Goal: Complete application form

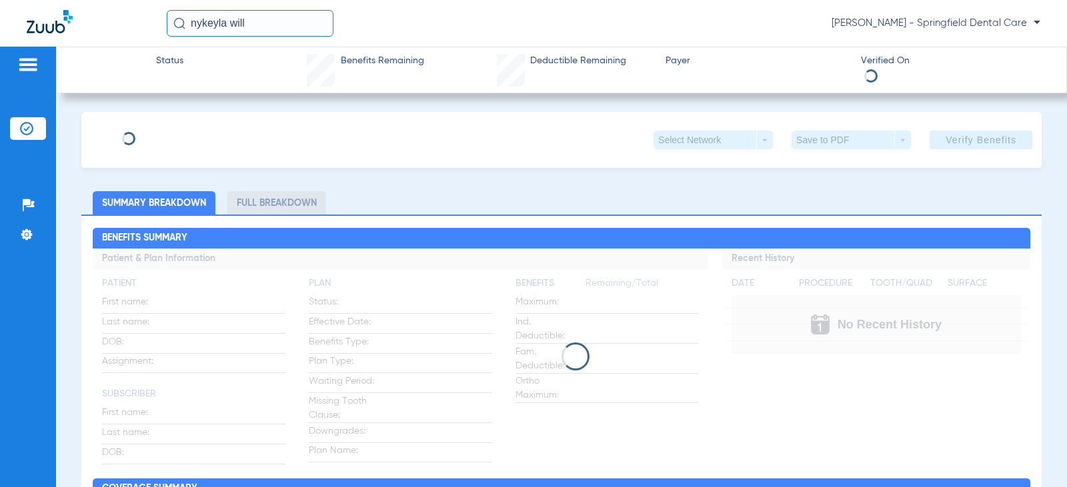
type input "Nykeyla"
type input "[PERSON_NAME]"
type input "[DATE]"
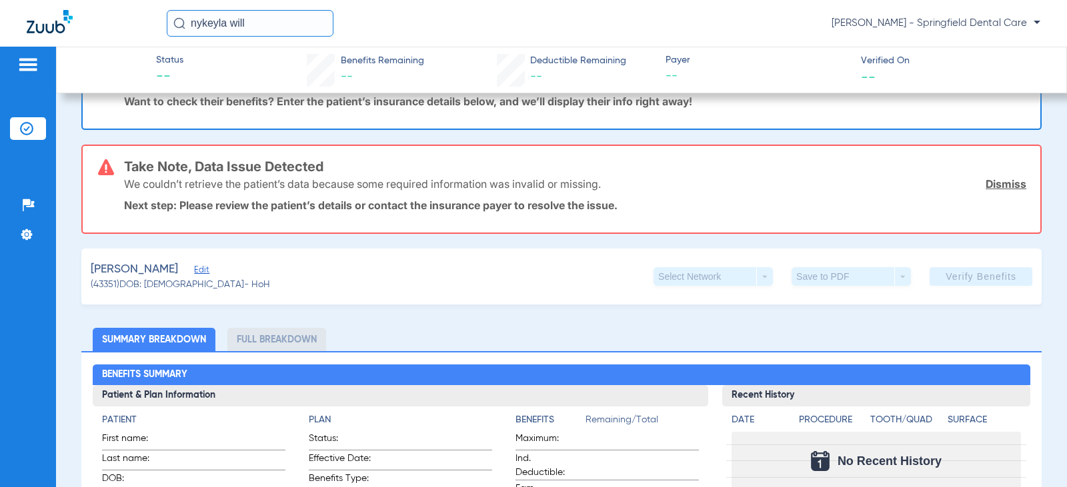
scroll to position [133, 0]
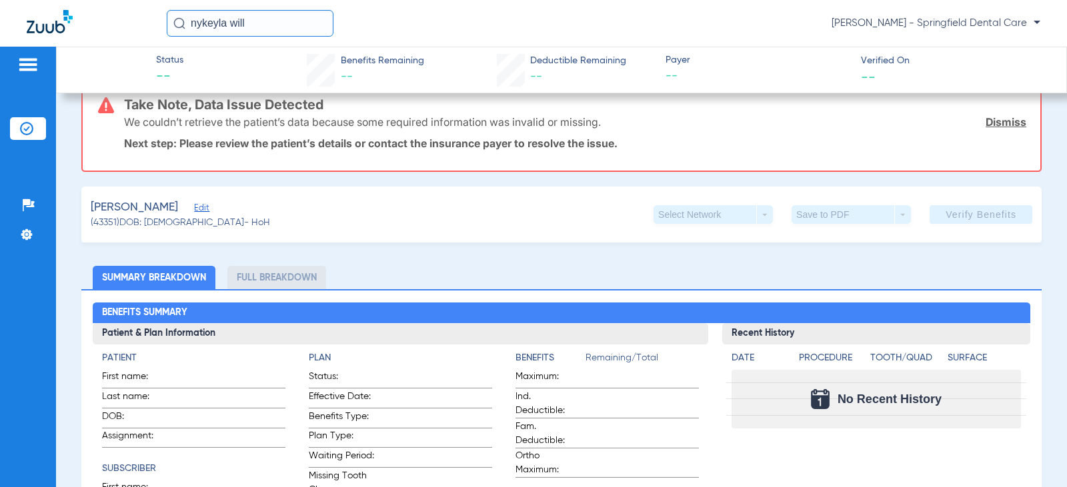
click at [195, 200] on div "[PERSON_NAME] Edit" at bounding box center [180, 207] width 179 height 17
click at [203, 211] on span "Edit" at bounding box center [200, 209] width 12 height 13
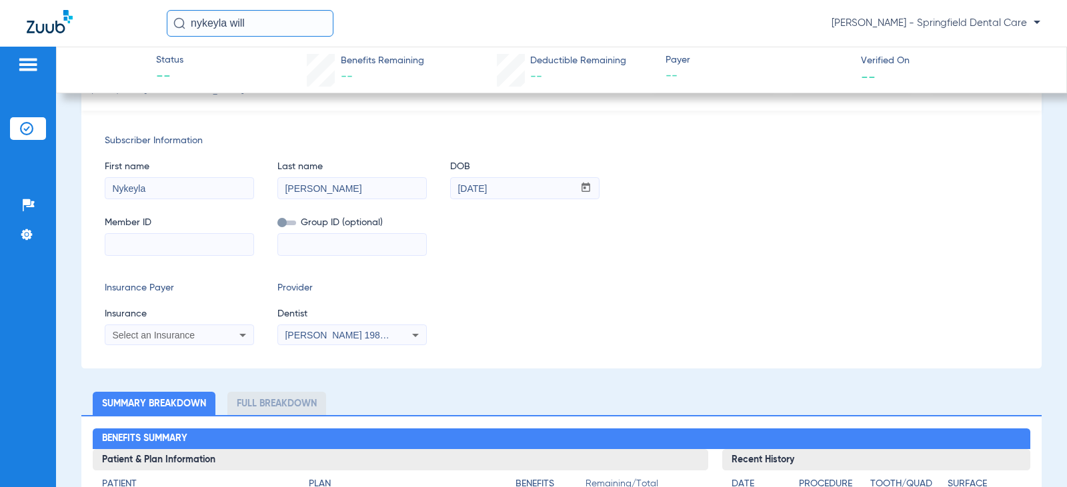
scroll to position [267, 0]
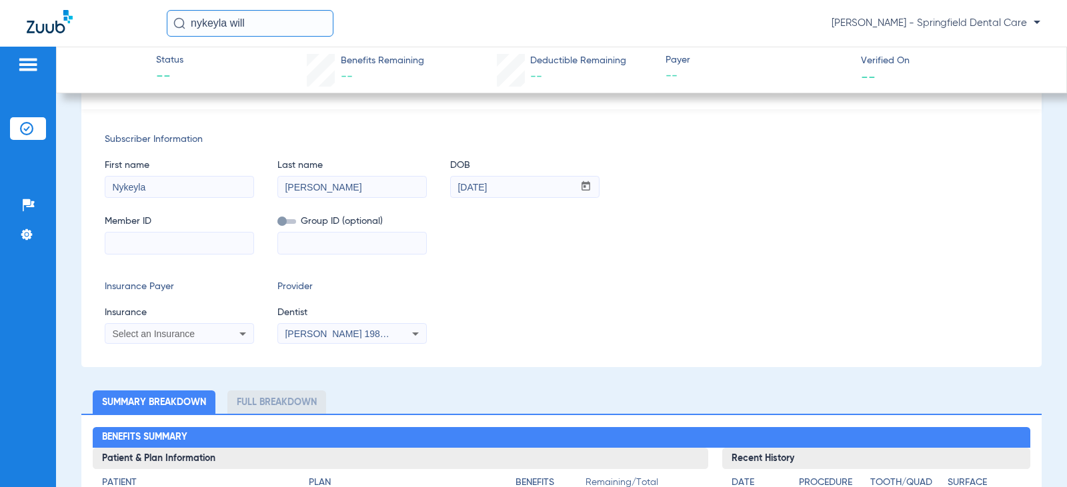
click at [142, 244] on input at bounding box center [179, 243] width 148 height 21
click at [127, 242] on input at bounding box center [179, 243] width 148 height 21
paste input "18443167562"
type input "18443167562"
click at [307, 239] on input at bounding box center [352, 243] width 148 height 21
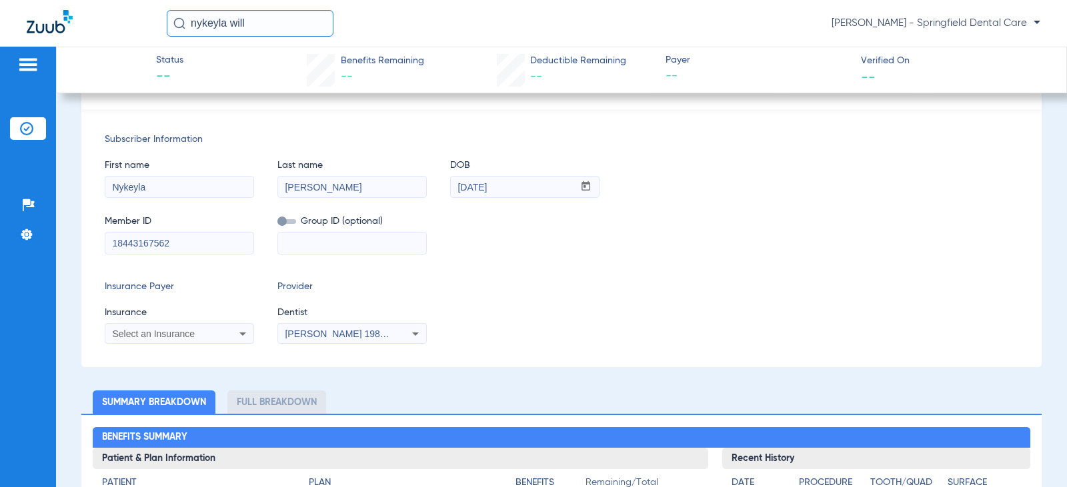
click at [135, 321] on app-form-autocomplete "Insurance Select an Insurance" at bounding box center [179, 325] width 149 height 39
click at [139, 341] on div "Select an Insurance" at bounding box center [179, 334] width 148 height 16
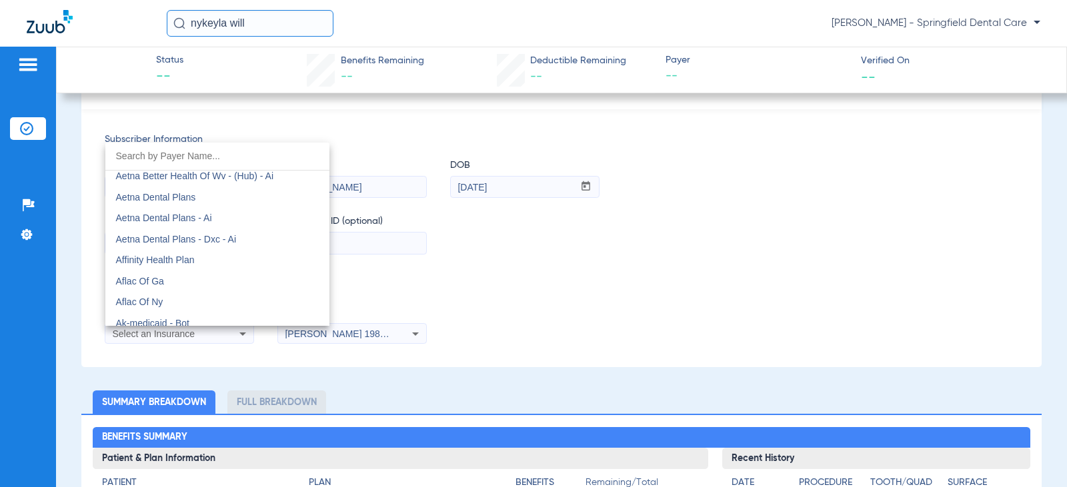
scroll to position [133, 0]
click at [193, 192] on span "Aetna Dental Plans" at bounding box center [156, 194] width 80 height 11
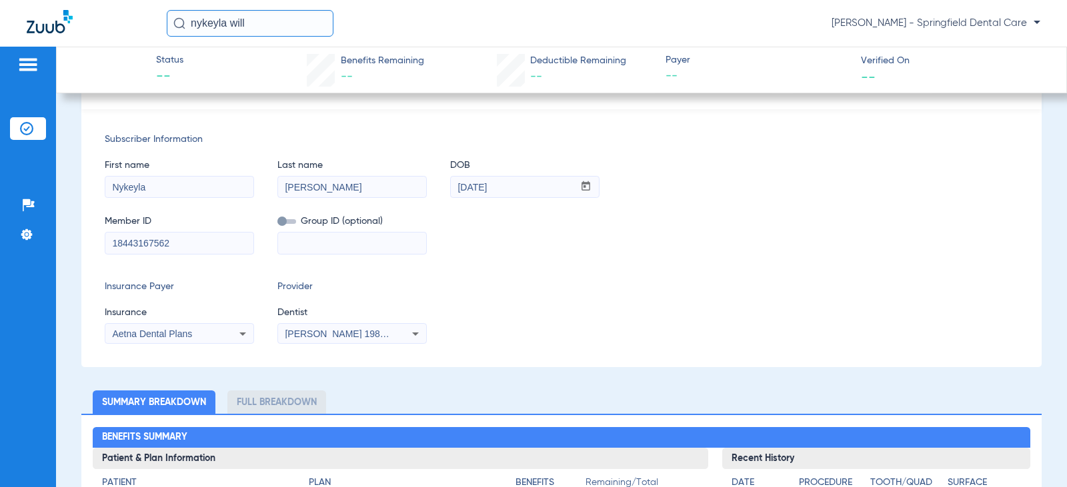
click at [387, 337] on span "[PERSON_NAME] 1982829420" at bounding box center [350, 334] width 131 height 11
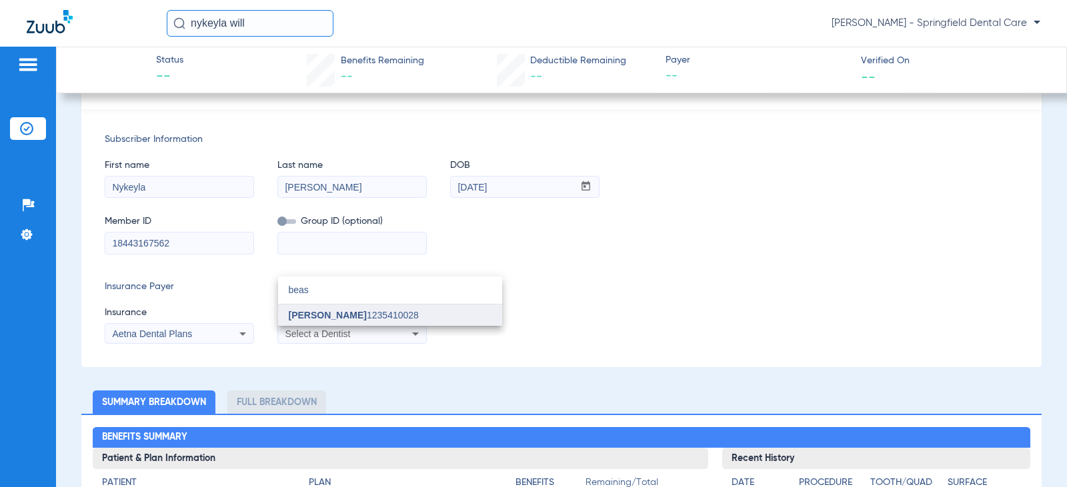
type input "beas"
click at [334, 315] on span "[PERSON_NAME]" at bounding box center [328, 315] width 78 height 11
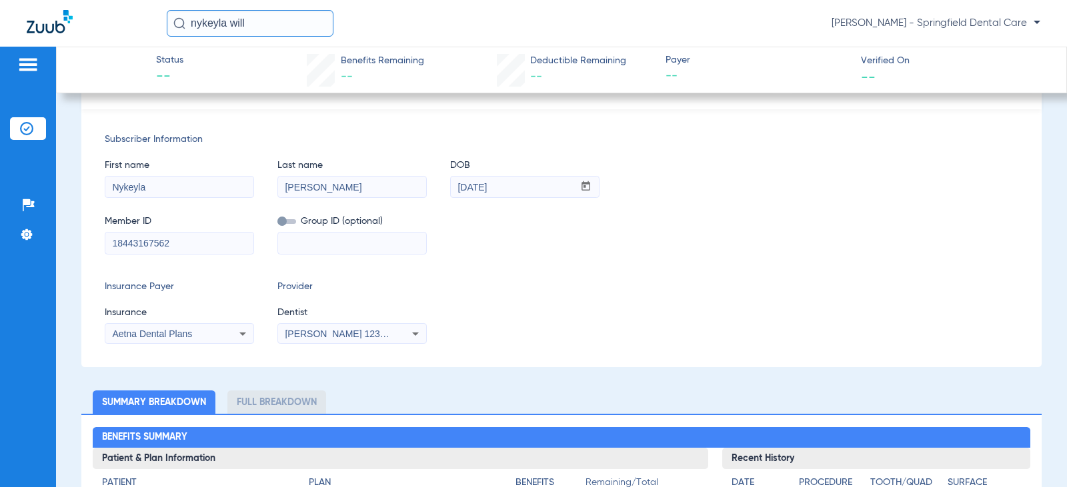
click at [473, 311] on div "Insurance Payer Insurance Aetna Dental Plans Provider Dentist [PERSON_NAME] 123…" at bounding box center [561, 312] width 913 height 64
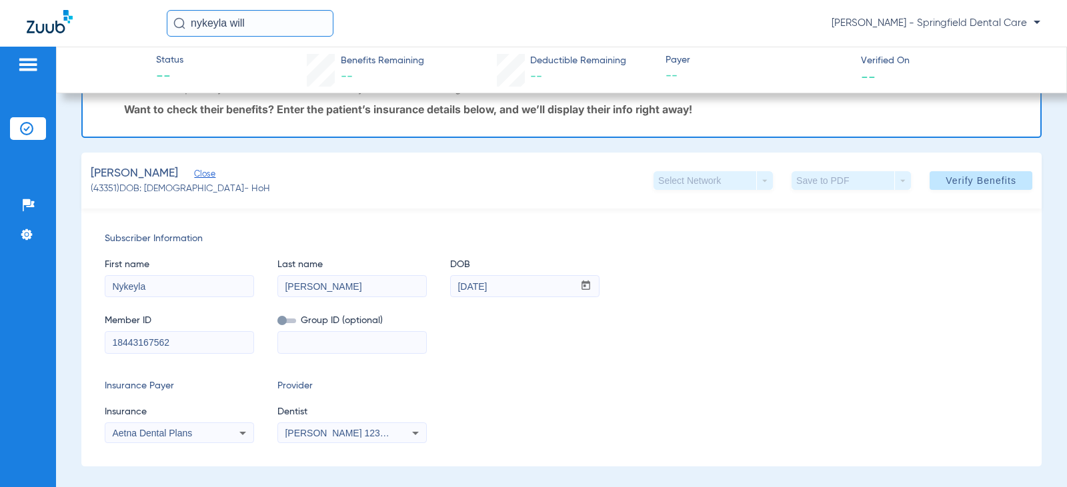
scroll to position [0, 0]
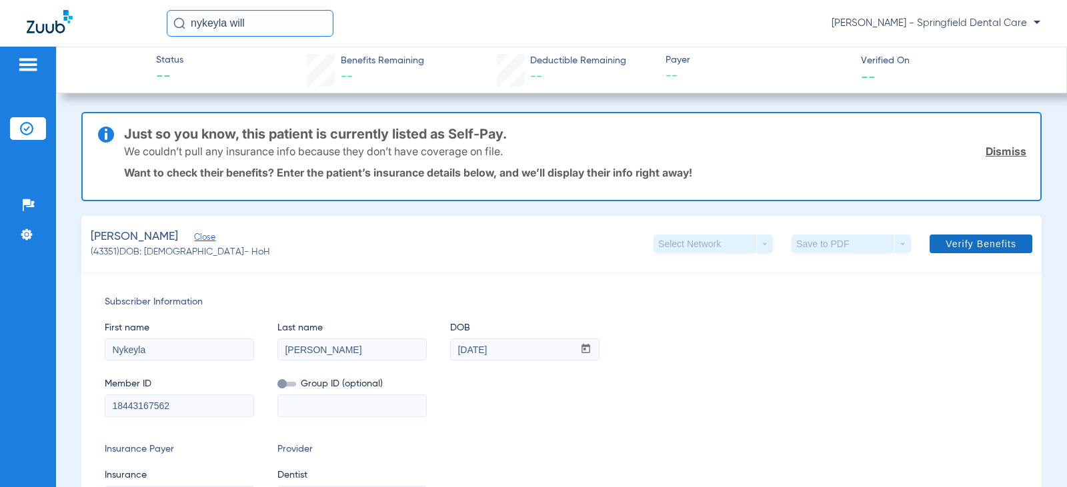
click at [947, 252] on span at bounding box center [980, 244] width 103 height 32
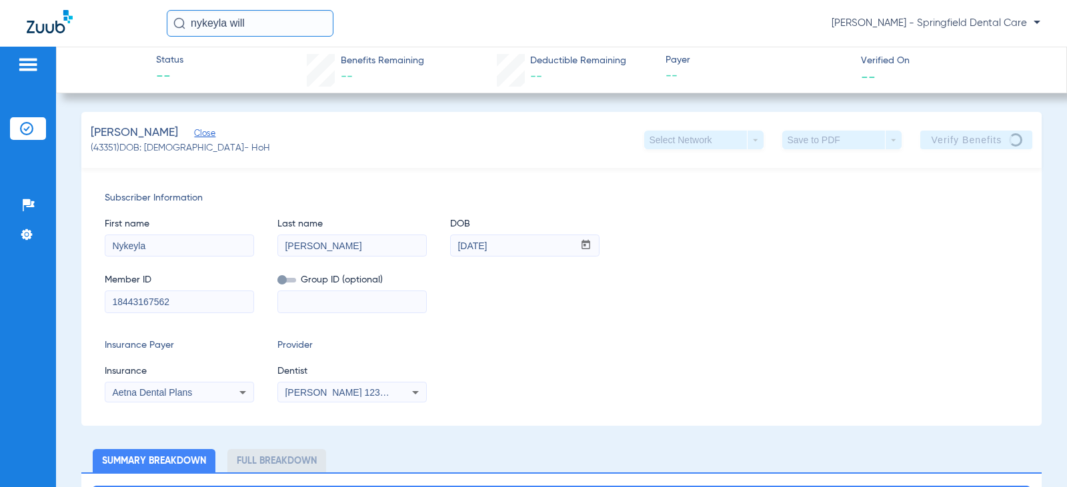
click at [814, 229] on div "First name [PERSON_NAME] Last name [PERSON_NAME] DOB mm / dd / yyyy [DATE]" at bounding box center [561, 230] width 913 height 51
